Goal: Transaction & Acquisition: Register for event/course

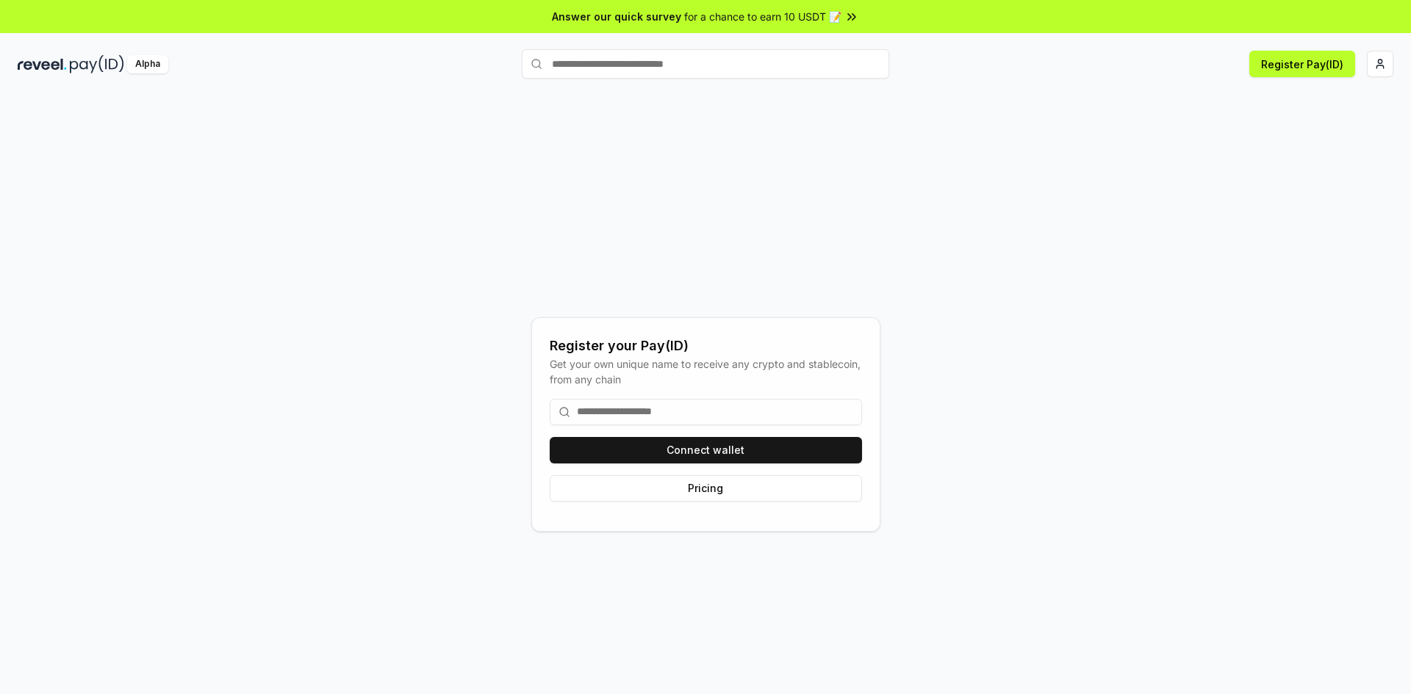
click at [1398, 55] on div "Alpha Register Pay(ID)" at bounding box center [705, 64] width 1411 height 38
click at [1382, 62] on html "Answer our quick survey for a chance to earn 10 USDT 📝 Alpha Register Pay(ID) R…" at bounding box center [705, 347] width 1411 height 694
click at [1285, 96] on div "[EMAIL_ADDRESS][DOMAIN_NAME]" at bounding box center [1310, 102] width 163 height 43
click at [1394, 63] on html "Answer our quick survey for a chance to earn 10 USDT 📝 Alpha Register Pay(ID) R…" at bounding box center [705, 347] width 1411 height 694
click at [1378, 66] on html "Answer our quick survey for a chance to earn 10 USDT 📝 Alpha Register Pay(ID) R…" at bounding box center [705, 347] width 1411 height 694
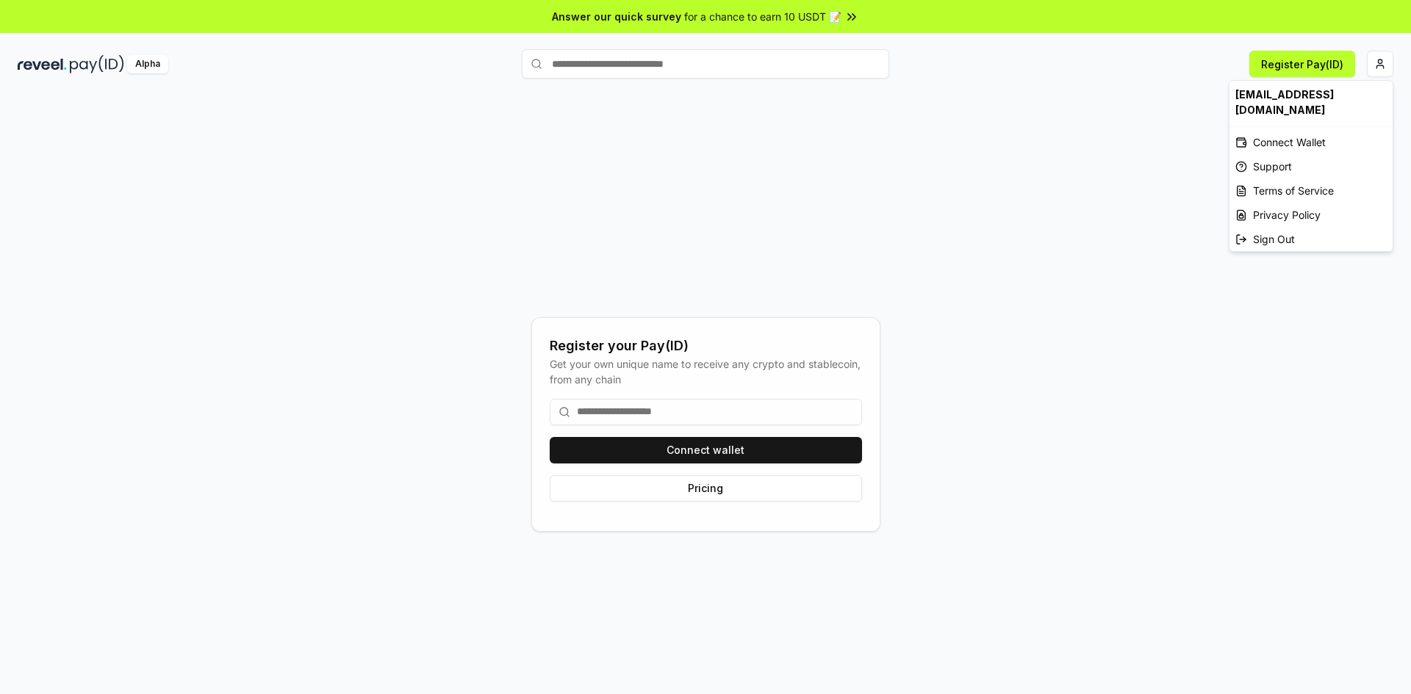
click at [1327, 63] on html "Answer our quick survey for a chance to earn 10 USDT 📝 Alpha Register Pay(ID) R…" at bounding box center [705, 347] width 1411 height 694
click at [1277, 99] on div "Register your Pay(ID) Get your own unique name to receive any crypto and stable…" at bounding box center [705, 409] width 1411 height 653
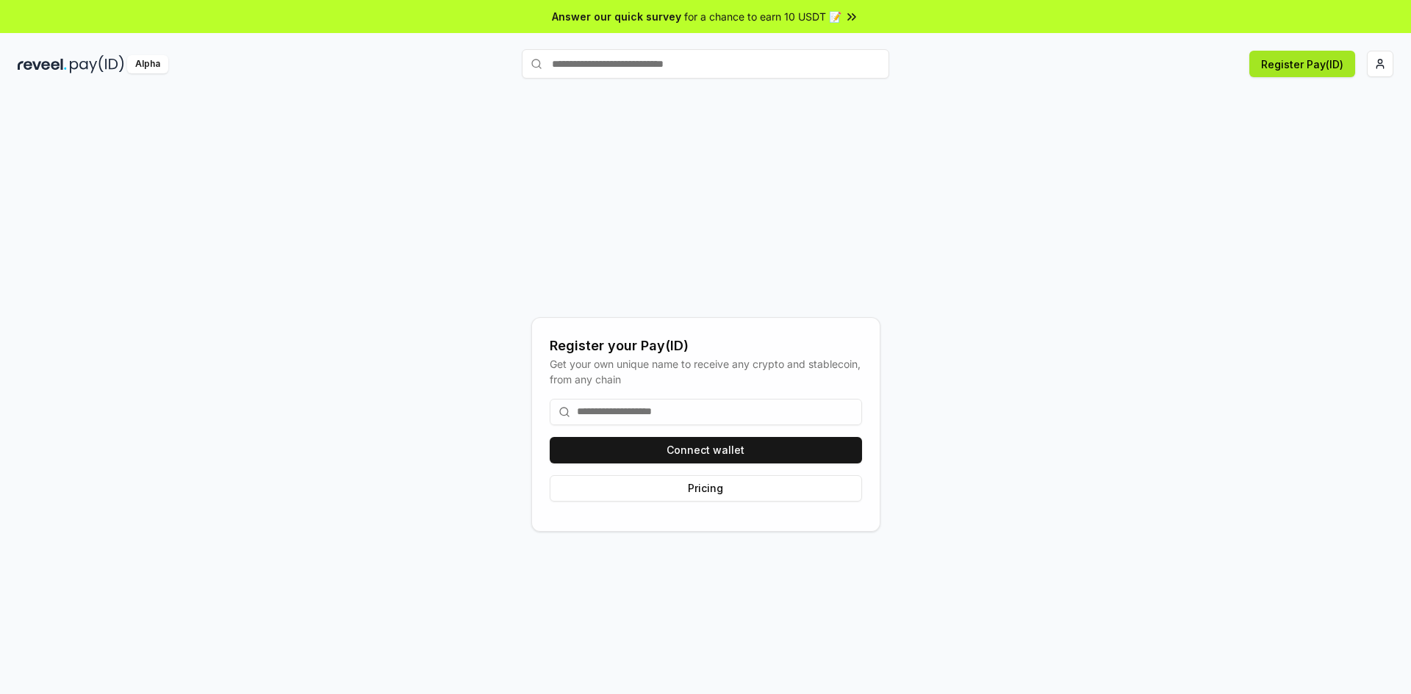
click at [1295, 68] on button "Register Pay(ID)" at bounding box center [1302, 64] width 106 height 26
click at [670, 411] on input at bounding box center [706, 412] width 312 height 26
click at [709, 485] on button "Pricing" at bounding box center [706, 488] width 312 height 26
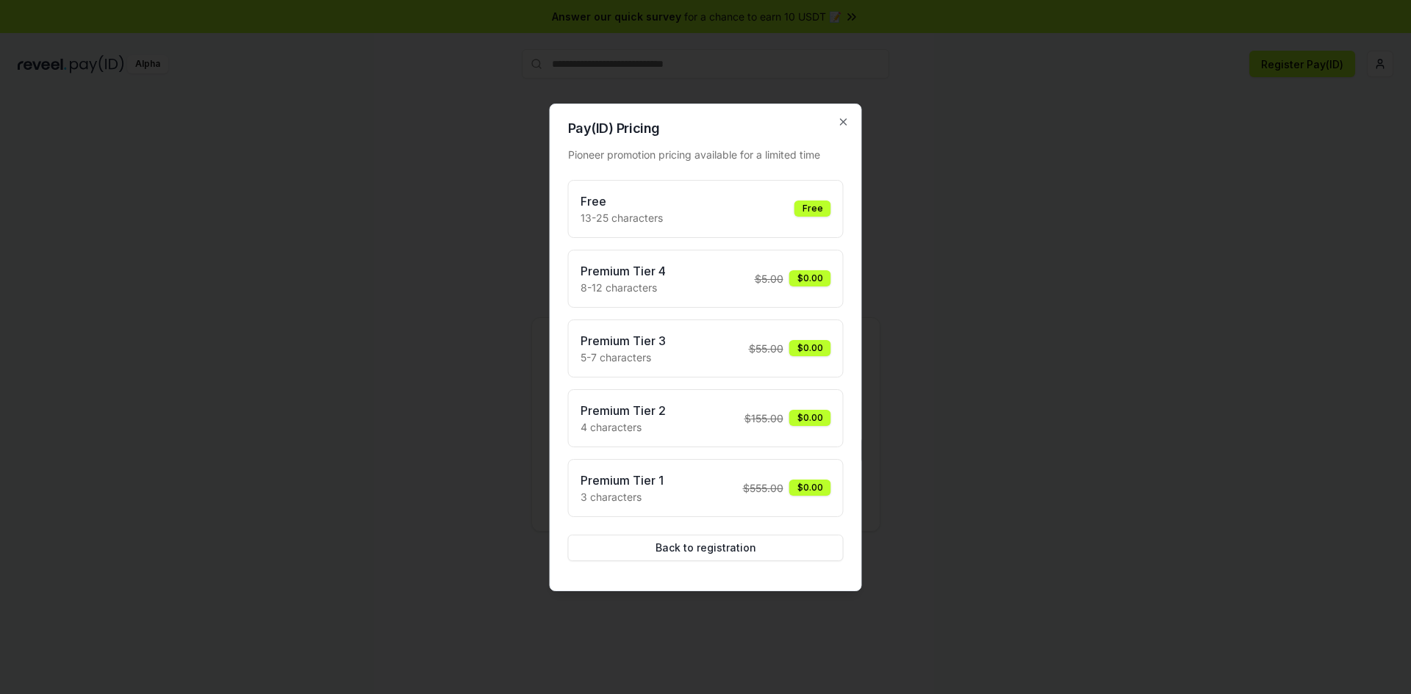
click at [845, 129] on div "Pay(ID) Pricing Pioneer promotion pricing available for a limited time Free 13-…" at bounding box center [706, 348] width 312 height 488
click at [849, 113] on div "Pay(ID) Pricing Pioneer promotion pricing available for a limited time Free 13-…" at bounding box center [706, 348] width 312 height 488
click at [839, 121] on icon "button" at bounding box center [844, 122] width 12 height 12
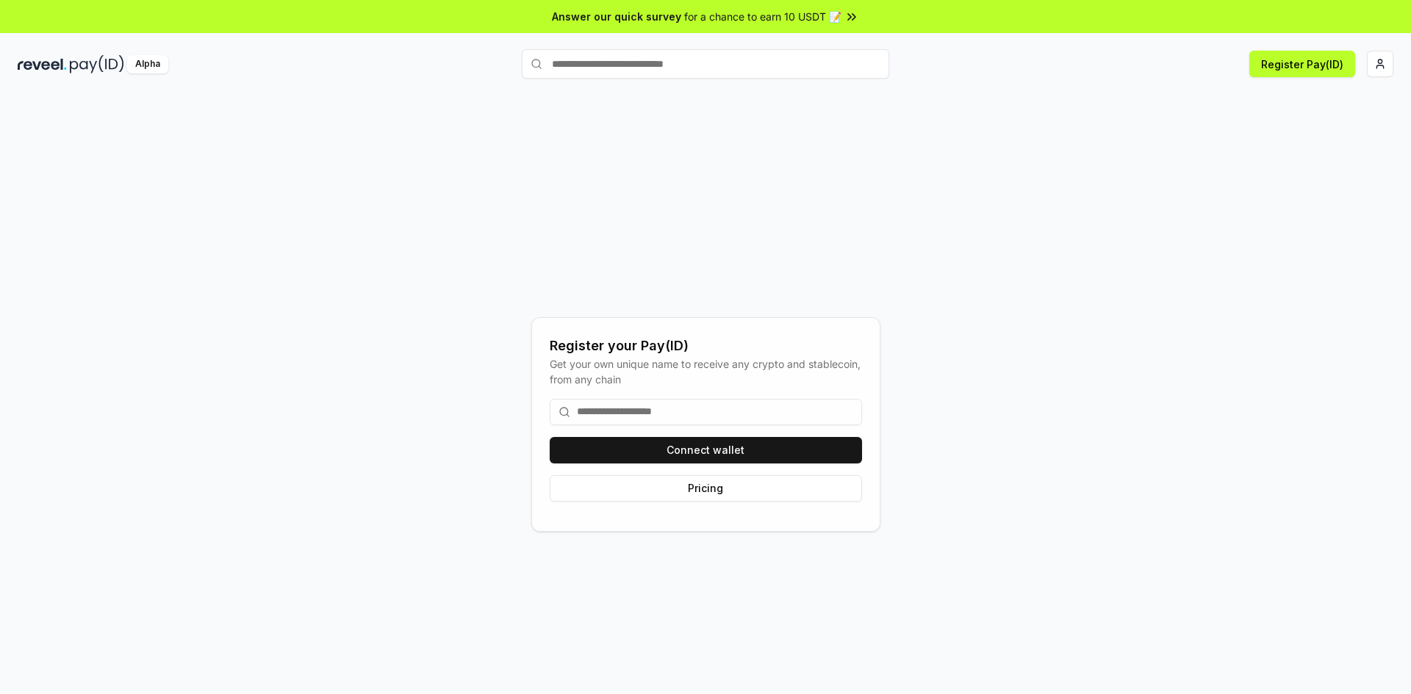
click at [126, 62] on div "Alpha" at bounding box center [247, 64] width 459 height 18
click at [1335, 68] on button "Register Pay(ID)" at bounding box center [1302, 64] width 106 height 26
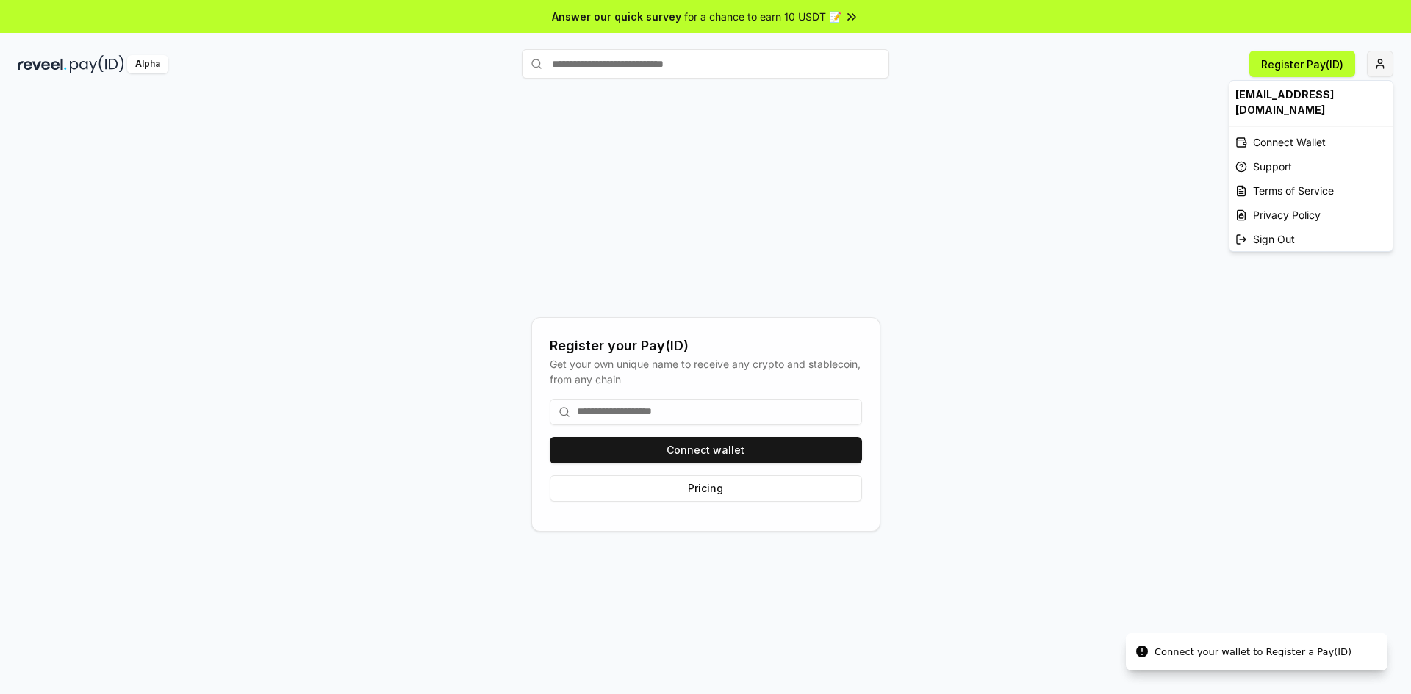
click at [1378, 61] on html "Answer our quick survey for a chance to earn 10 USDT 📝 Alpha Register Pay(ID) C…" at bounding box center [705, 347] width 1411 height 694
click at [1312, 101] on div "[EMAIL_ADDRESS][DOMAIN_NAME]" at bounding box center [1310, 102] width 163 height 43
click at [1317, 95] on div "[EMAIL_ADDRESS][DOMAIN_NAME]" at bounding box center [1310, 102] width 163 height 43
click at [675, 416] on html "Answer our quick survey for a chance to earn 10 USDT 📝 Alpha Register Pay(ID) R…" at bounding box center [705, 347] width 1411 height 694
